Goal: Communication & Community: Share content

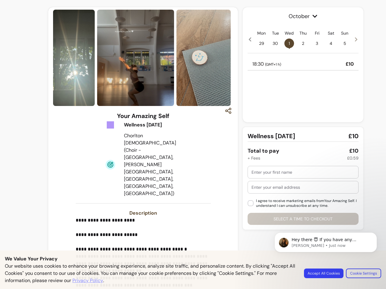
click at [141, 58] on img at bounding box center [135, 58] width 77 height 96
click at [225, 111] on icon "button" at bounding box center [227, 110] width 7 height 7
click at [141, 239] on p "**********" at bounding box center [142, 271] width 133 height 108
click at [300, 16] on span "October" at bounding box center [302, 16] width 111 height 8
click at [247, 39] on icon at bounding box center [249, 39] width 5 height 5
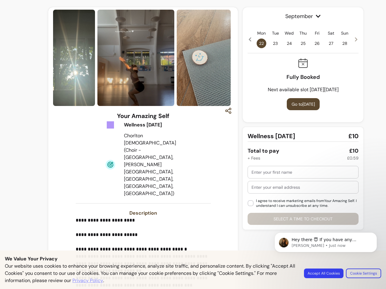
click at [258, 43] on span "22" at bounding box center [261, 44] width 10 height 10
click at [272, 43] on span "30" at bounding box center [275, 44] width 10 height 10
click at [286, 43] on span "1 •" at bounding box center [289, 44] width 10 height 10
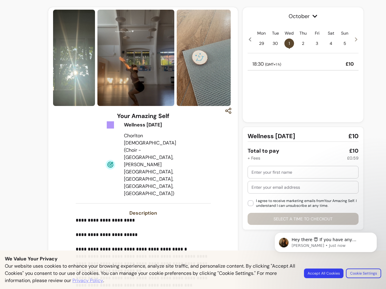
click at [300, 43] on span "2" at bounding box center [303, 44] width 10 height 10
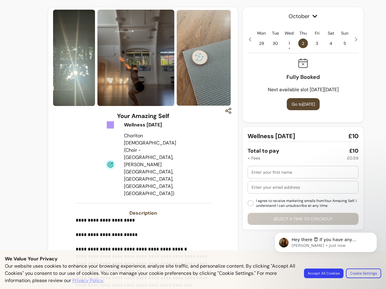
click at [314, 43] on span "3" at bounding box center [317, 44] width 10 height 10
